Goal: Find specific page/section: Find specific page/section

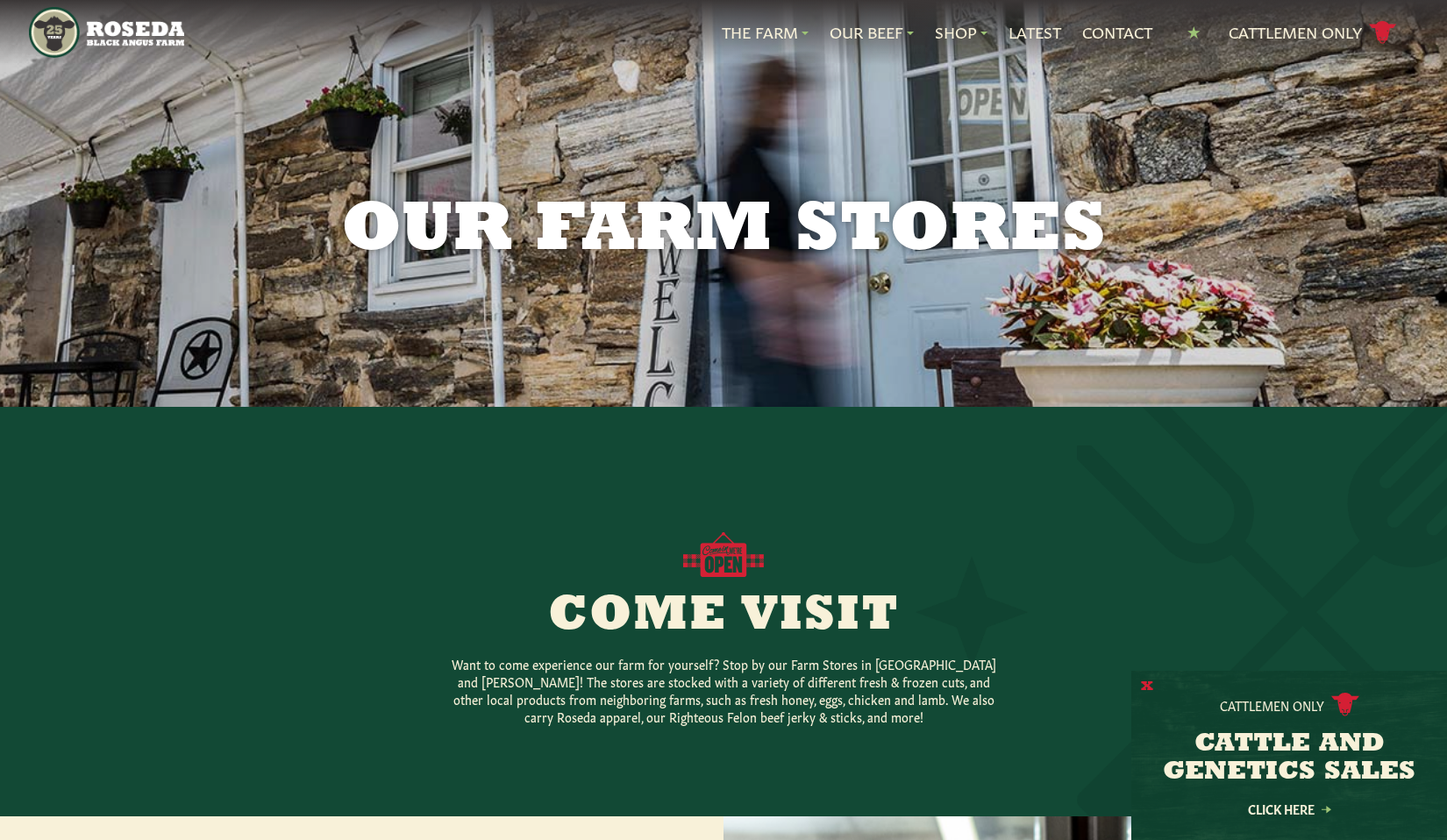
click at [1147, 689] on button "X" at bounding box center [1148, 687] width 13 height 18
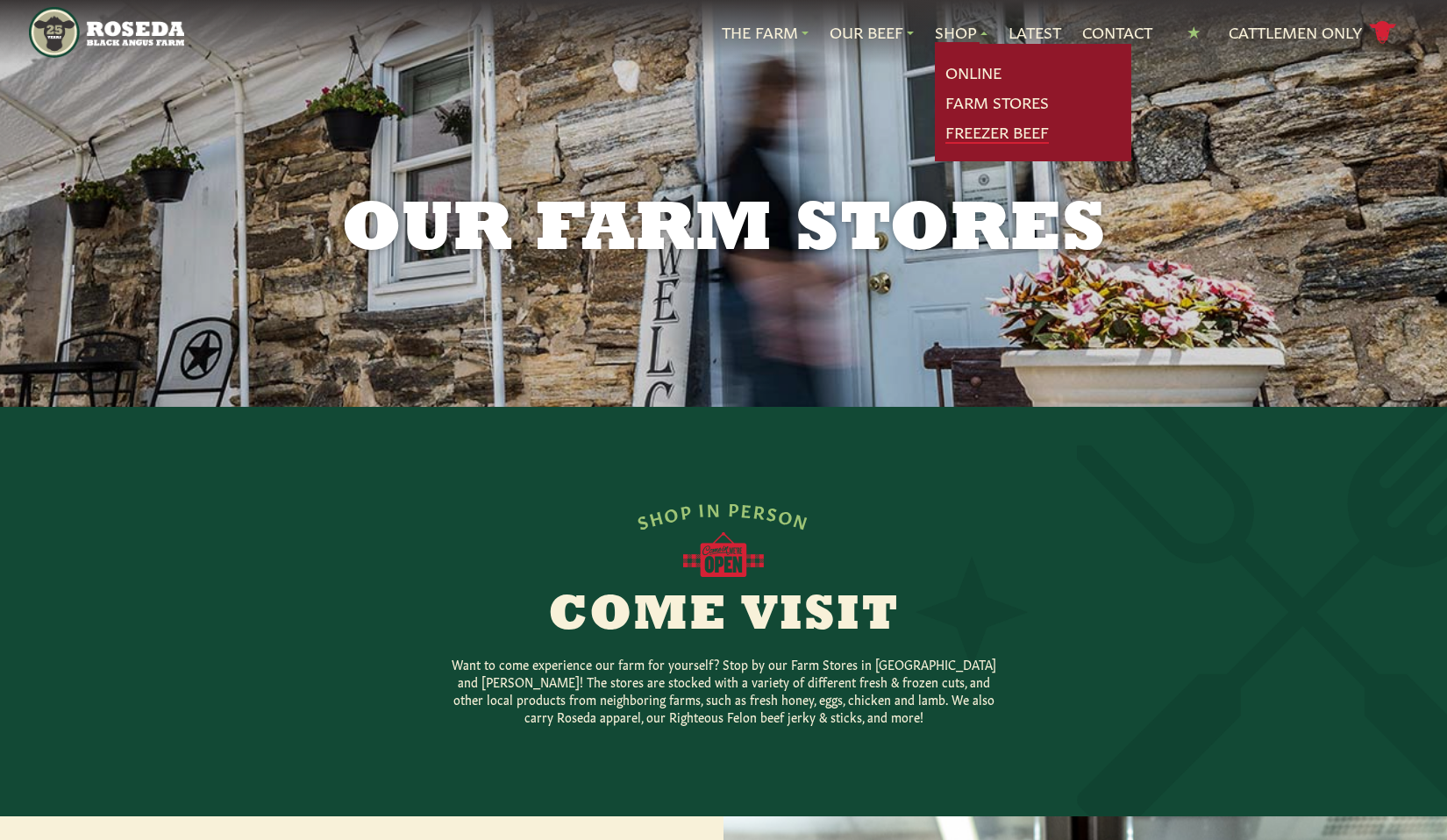
click at [973, 137] on link "Freezer Beef" at bounding box center [997, 132] width 104 height 23
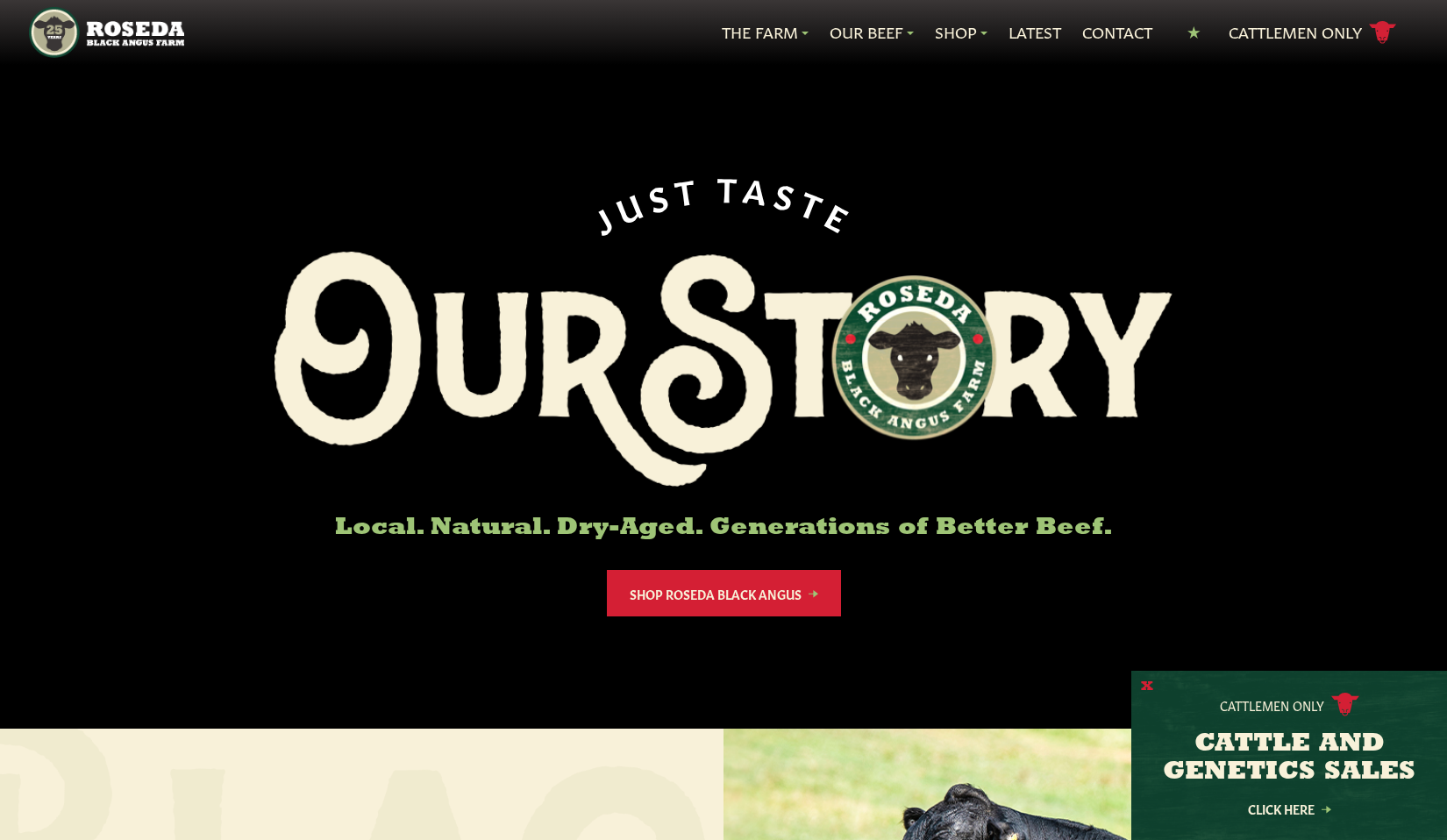
click at [1148, 689] on button "X" at bounding box center [1148, 687] width 13 height 18
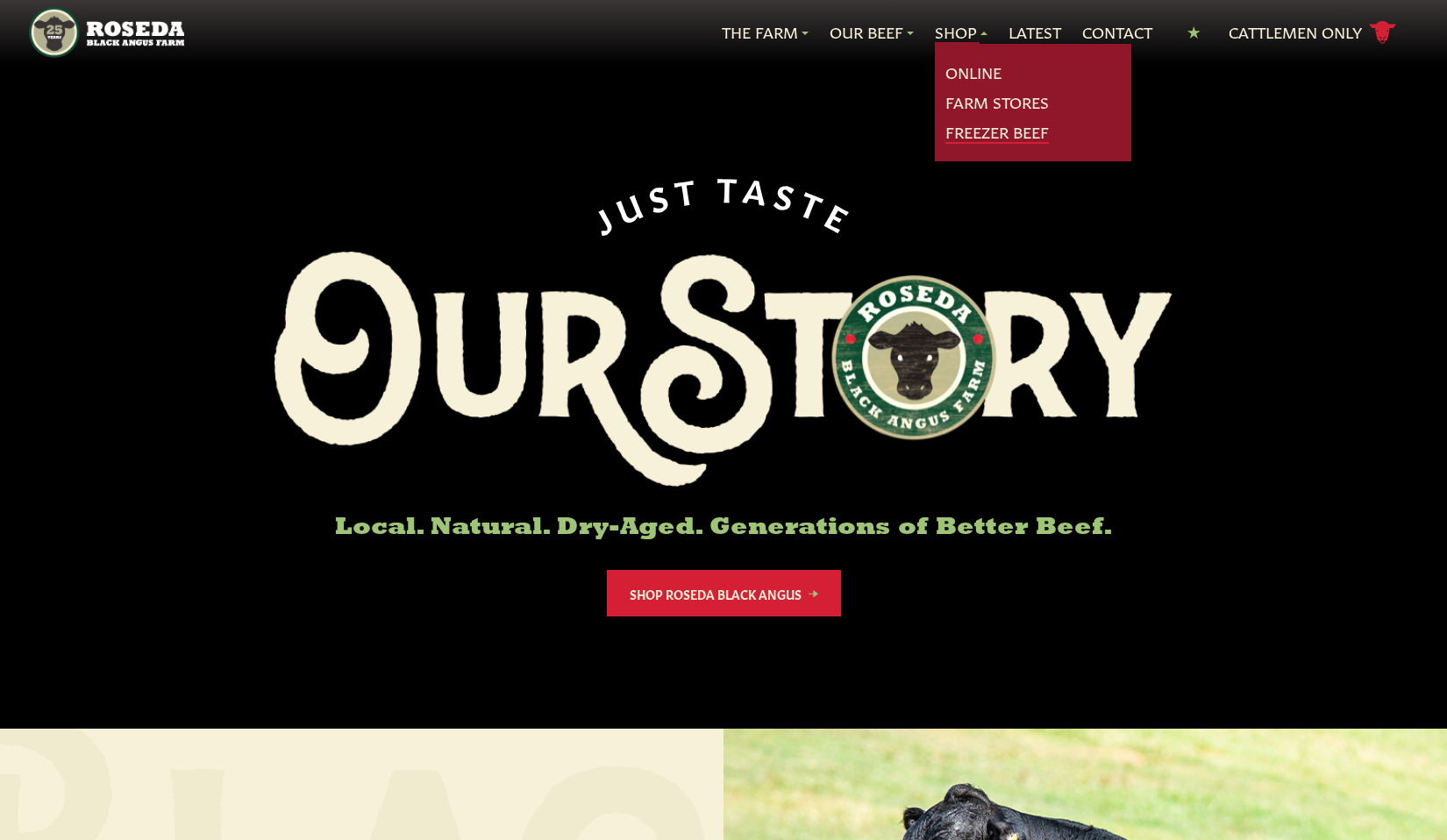
click at [985, 134] on link "Freezer Beef" at bounding box center [997, 132] width 104 height 23
